Goal: Check status: Check status

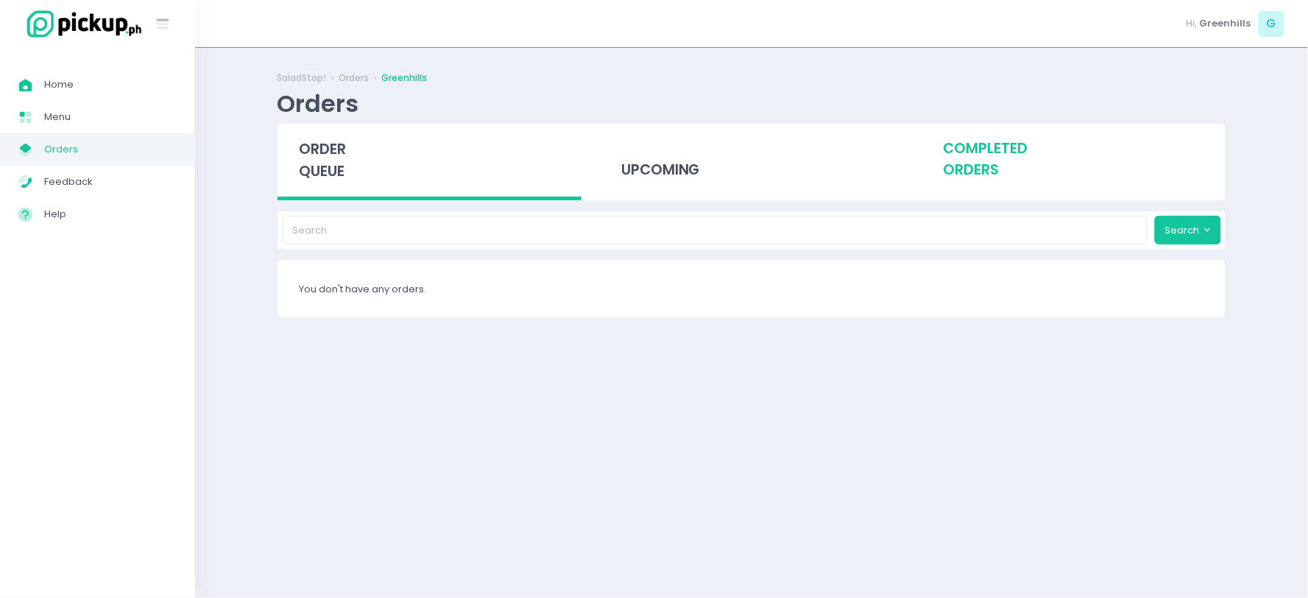
click at [991, 172] on div "completed orders" at bounding box center [1074, 160] width 304 height 72
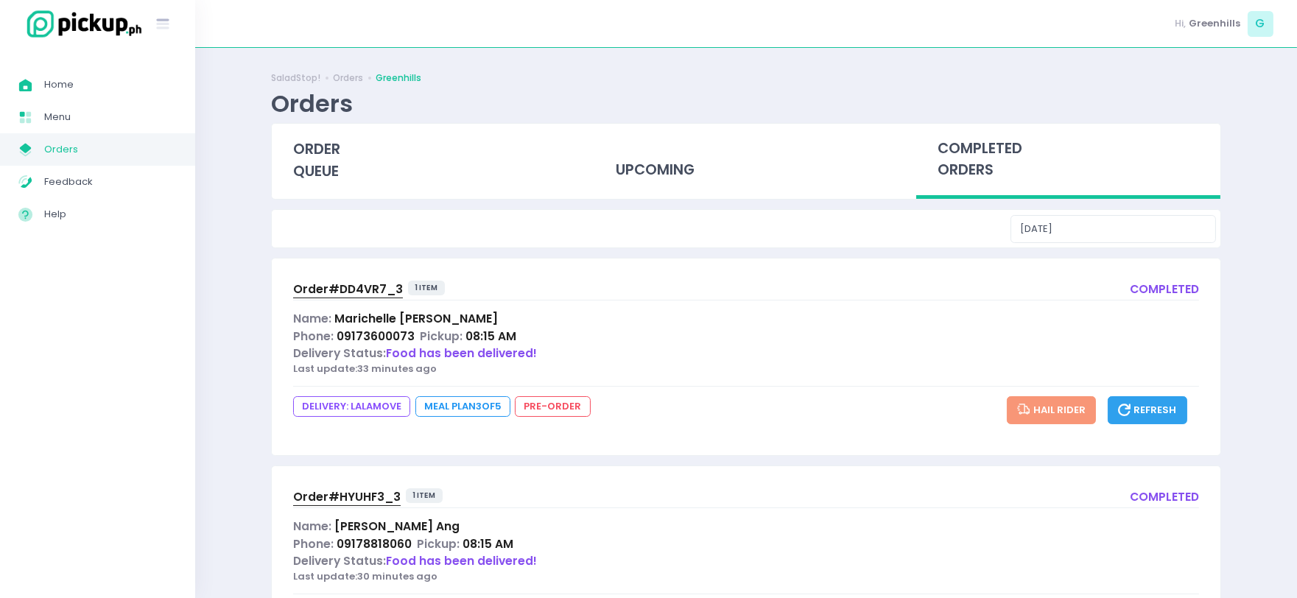
click at [342, 283] on span "Order# DD4VR7_3" at bounding box center [348, 288] width 110 height 15
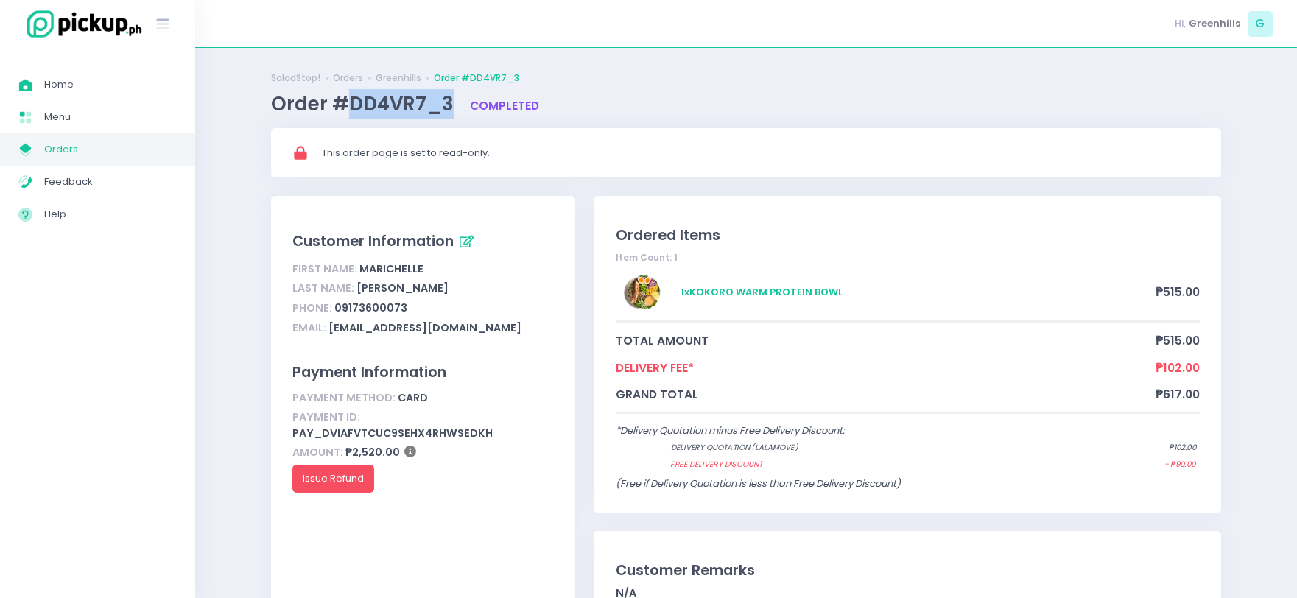
drag, startPoint x: 350, startPoint y: 103, endPoint x: 451, endPoint y: 107, distance: 100.2
click at [451, 107] on span "Order #DD4VR7_3" at bounding box center [364, 104] width 187 height 27
copy span "DD4VR7_3"
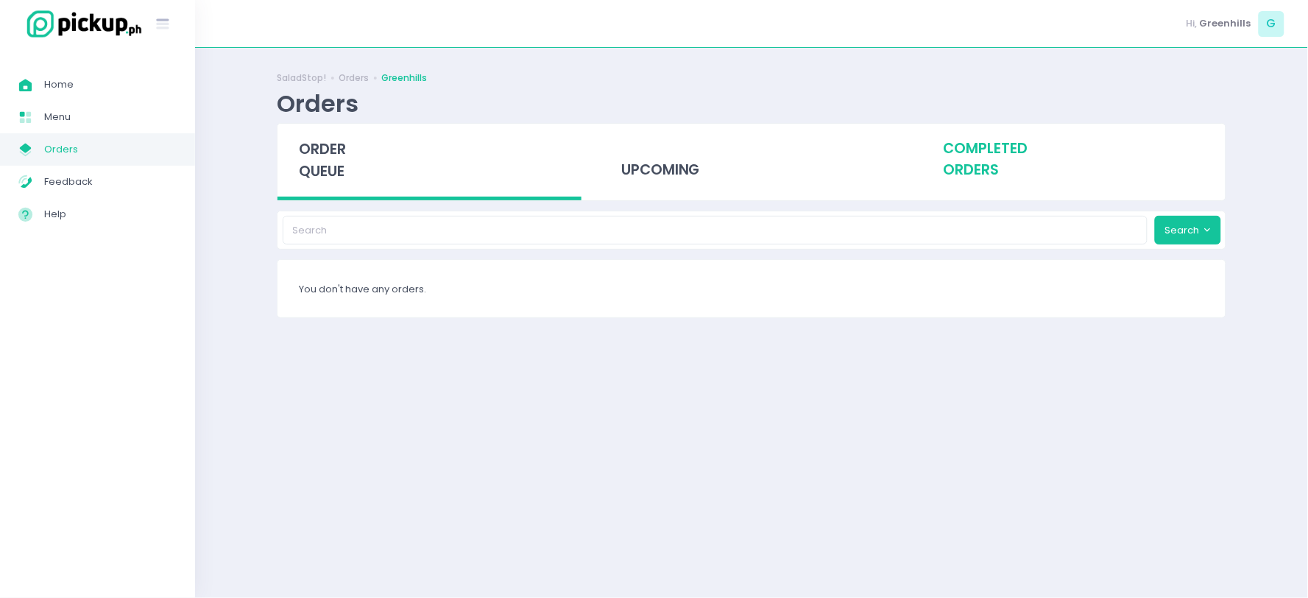
click at [957, 151] on div "completed orders" at bounding box center [1074, 160] width 304 height 72
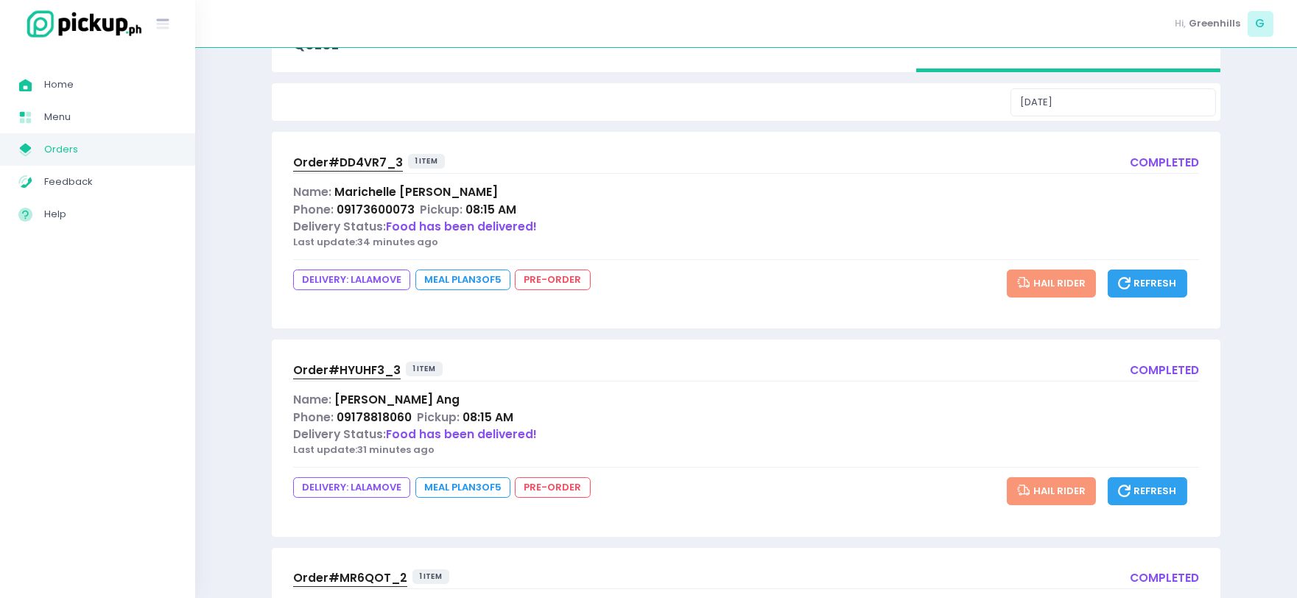
scroll to position [245, 0]
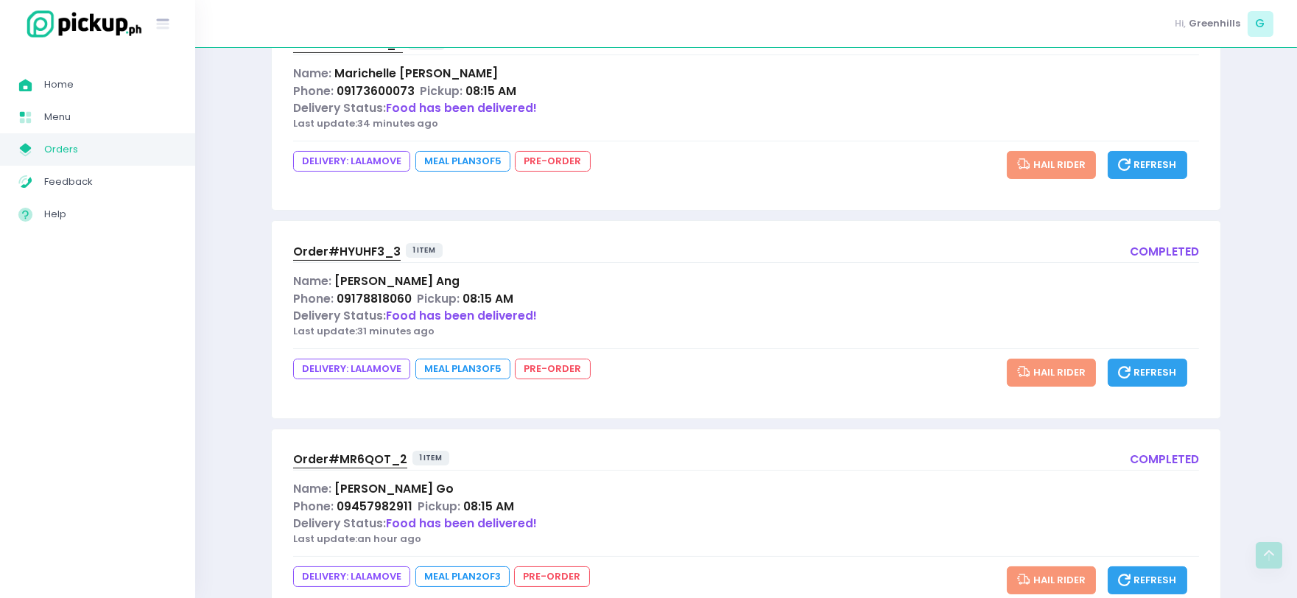
click at [339, 249] on span "Order# HYUHF3_3" at bounding box center [346, 251] width 107 height 15
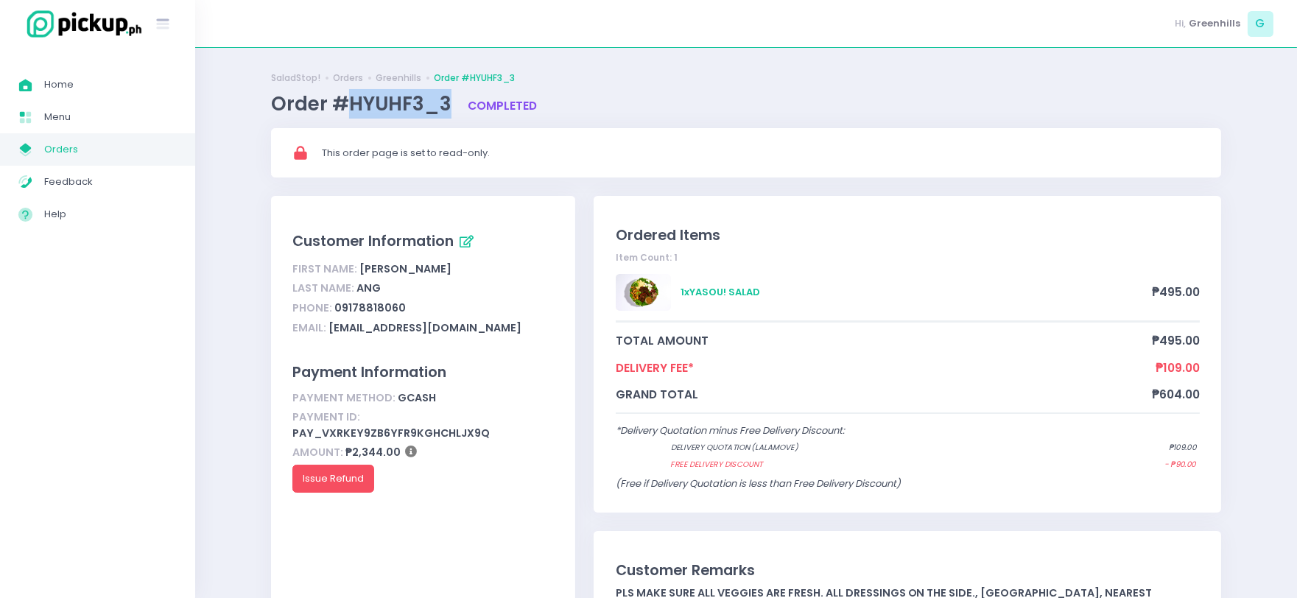
drag, startPoint x: 353, startPoint y: 100, endPoint x: 447, endPoint y: 103, distance: 93.6
click at [447, 103] on span "Order #HYUHF3_3" at bounding box center [363, 104] width 185 height 27
copy span "HYUHF3_3"
click at [61, 147] on span "Orders" at bounding box center [110, 149] width 133 height 19
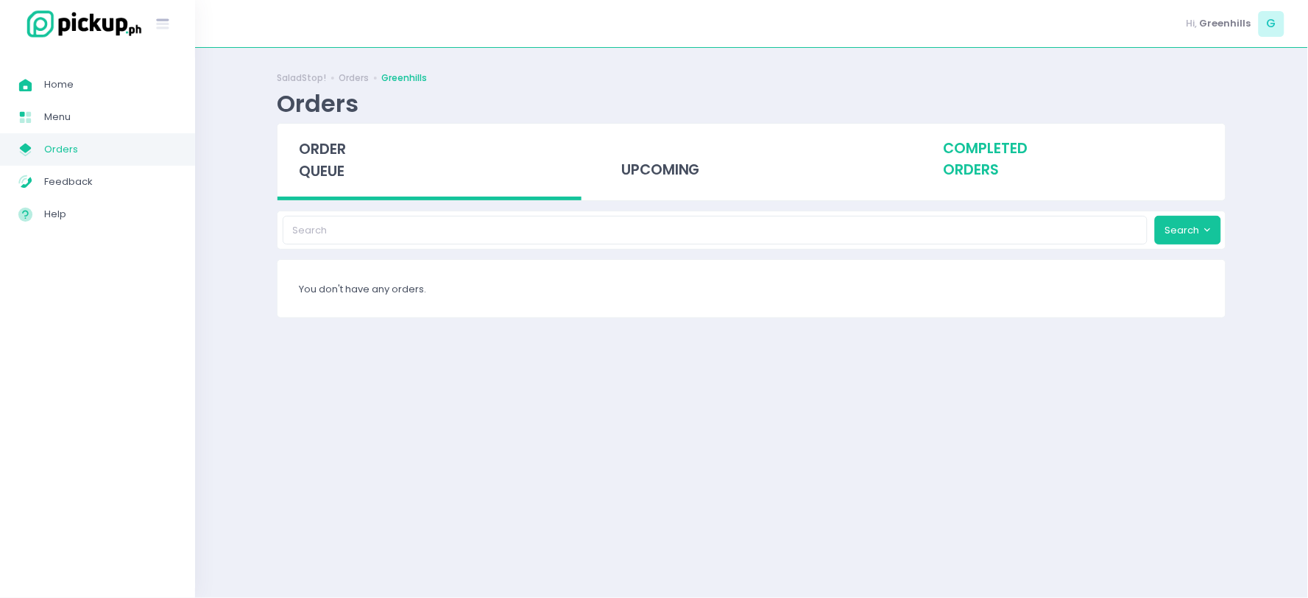
click at [976, 163] on div "completed orders" at bounding box center [1074, 160] width 304 height 72
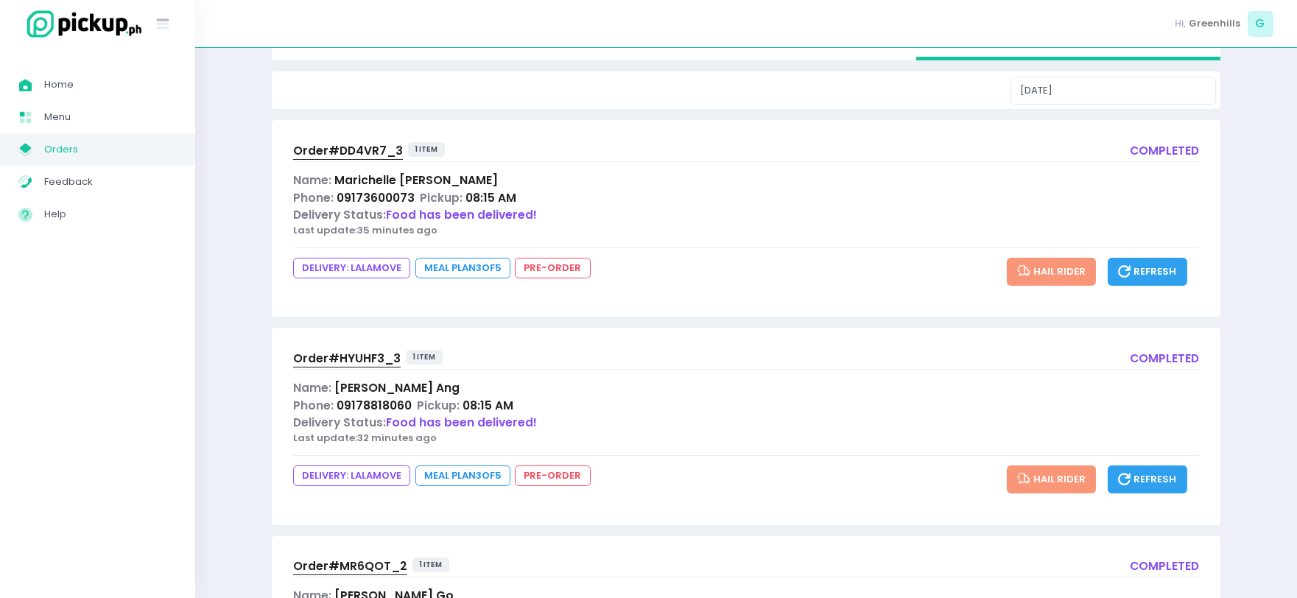
scroll to position [303, 0]
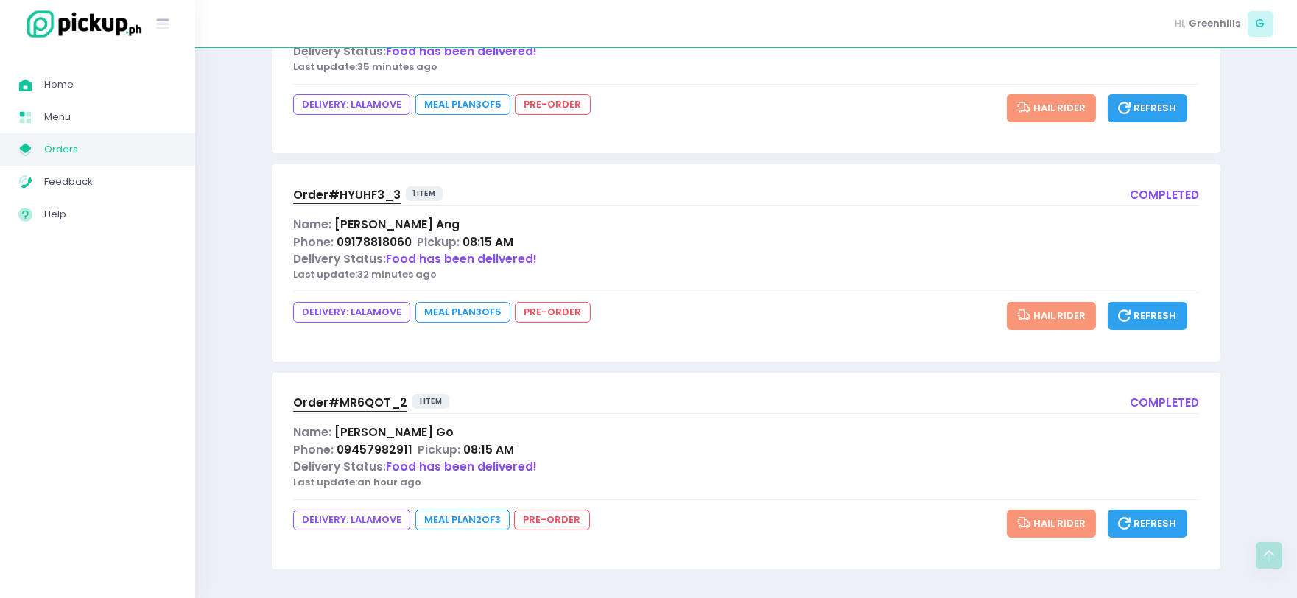
click at [362, 405] on span "Order# MR6QOT_2" at bounding box center [350, 402] width 114 height 15
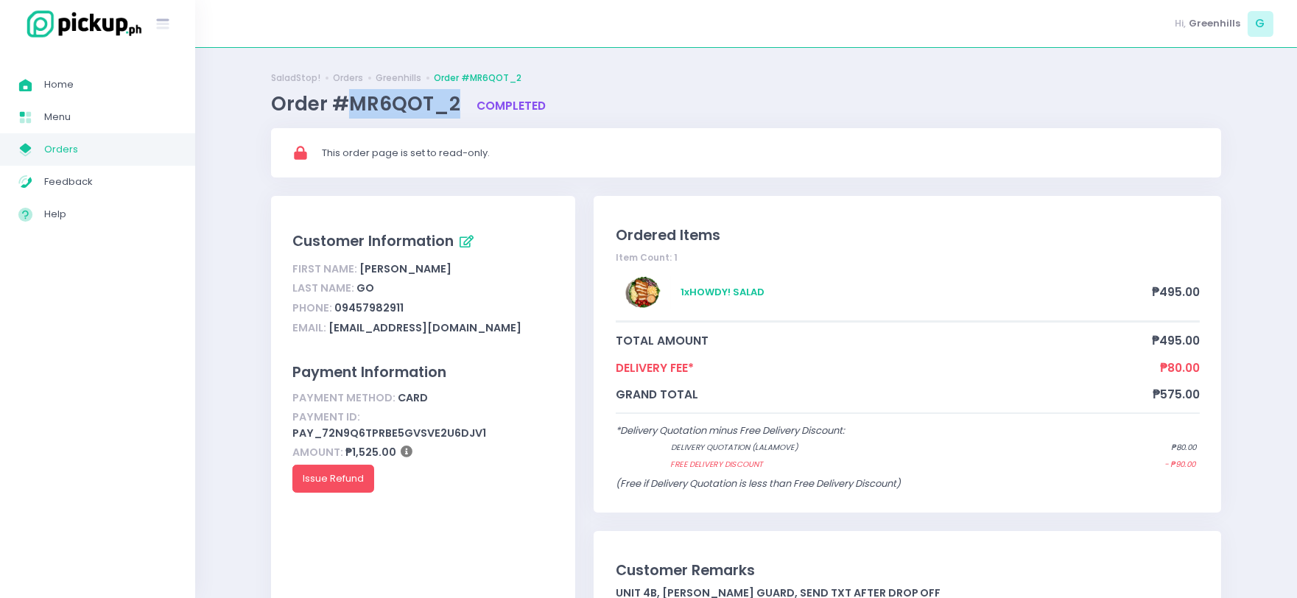
drag, startPoint x: 350, startPoint y: 104, endPoint x: 458, endPoint y: 104, distance: 108.2
click at [458, 104] on span "Order #MR6QOT_2" at bounding box center [368, 104] width 194 height 27
copy span "MR6QOT_2"
click at [49, 150] on span "Orders" at bounding box center [110, 149] width 133 height 19
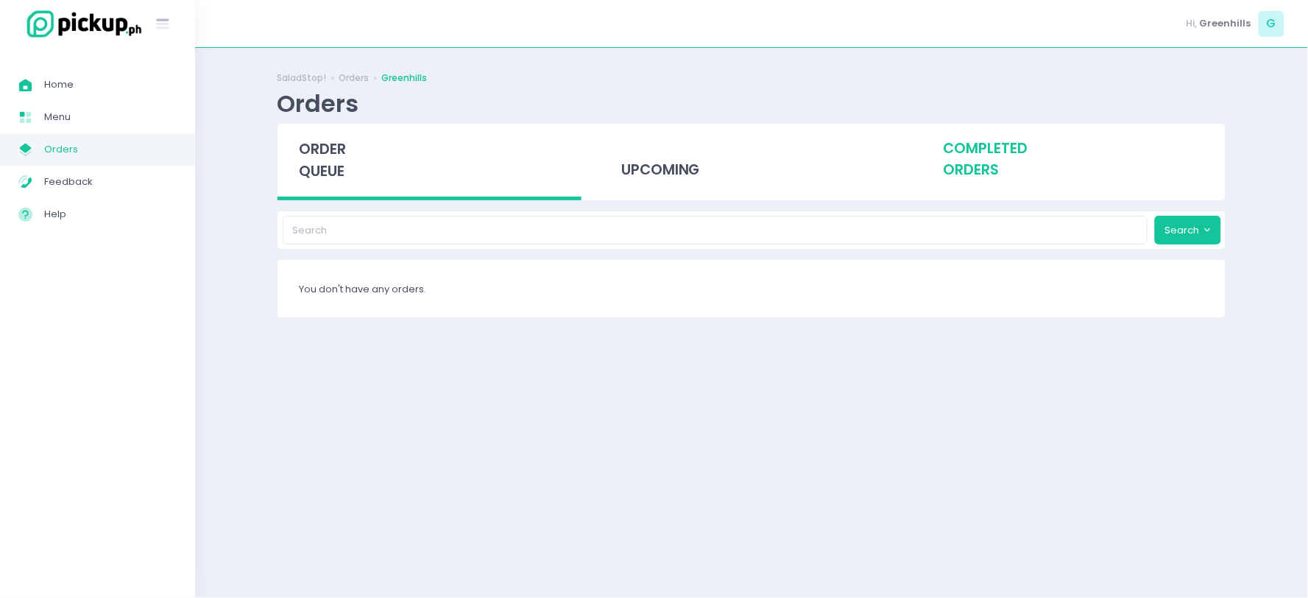
click at [999, 165] on div "completed orders" at bounding box center [1074, 160] width 304 height 72
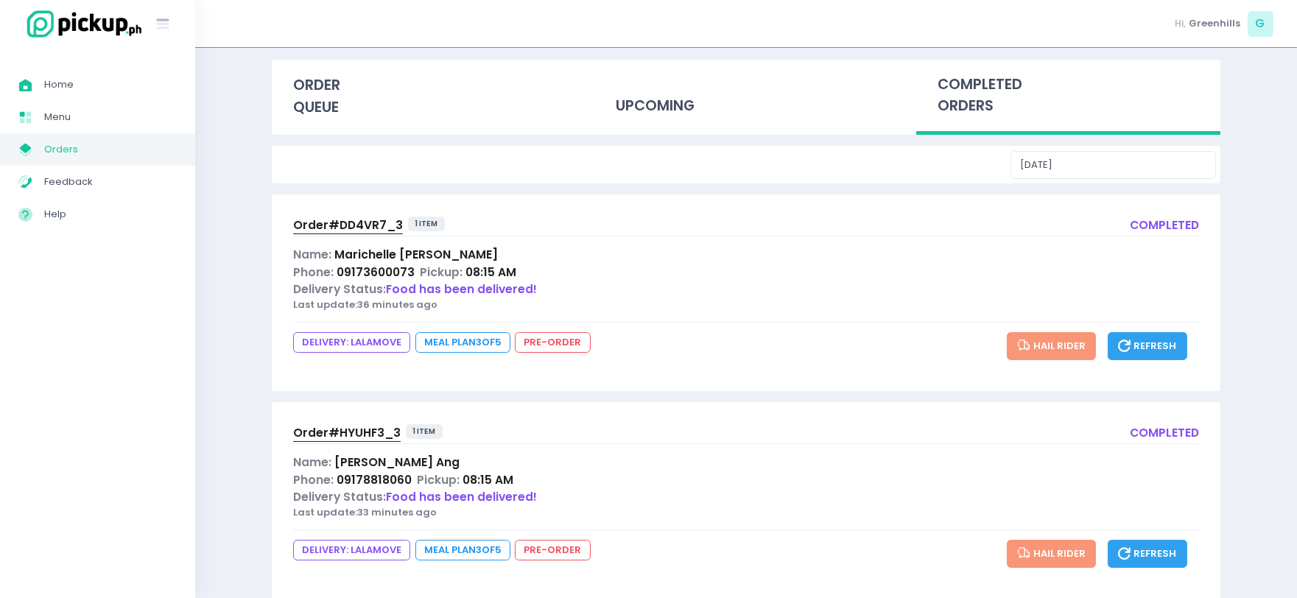
scroll to position [163, 0]
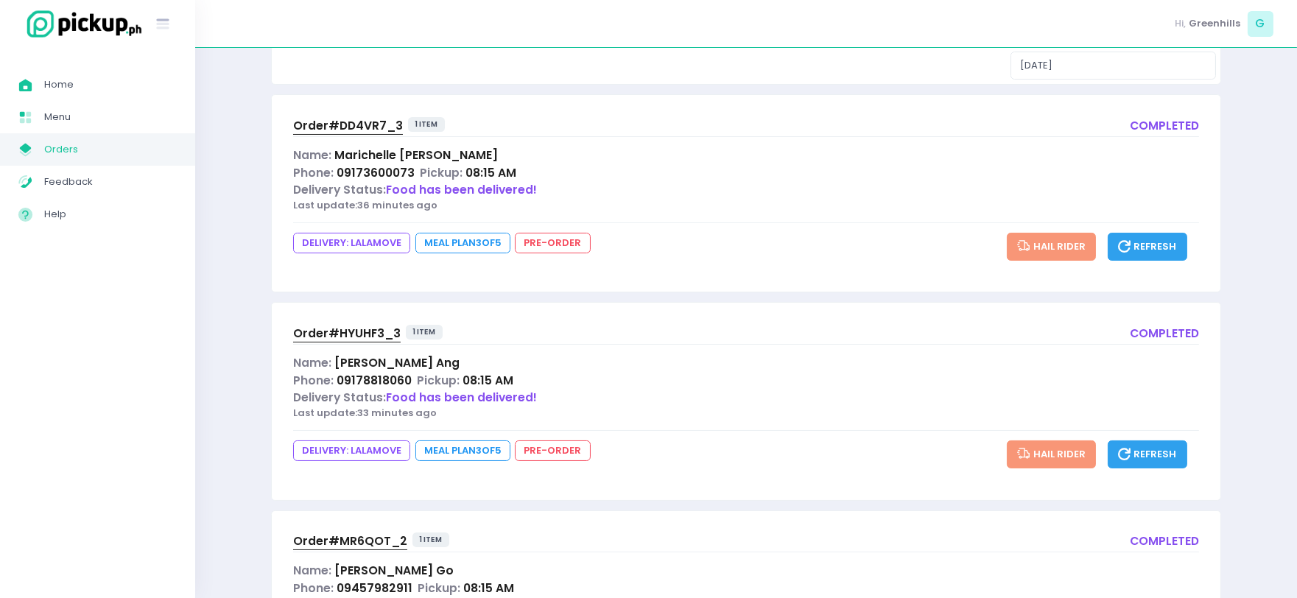
click at [310, 326] on span "Order# HYUHF3_3" at bounding box center [346, 332] width 107 height 15
